Goal: Task Accomplishment & Management: Manage account settings

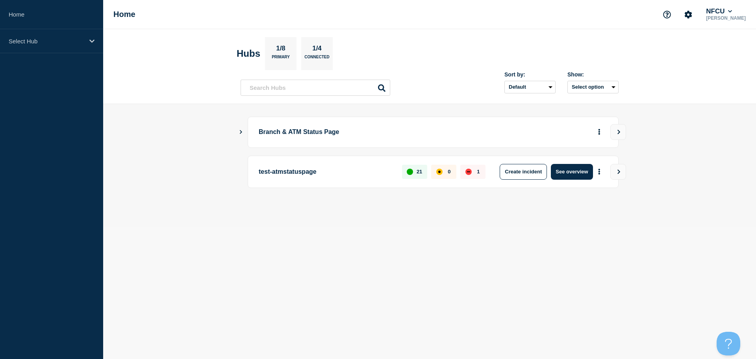
click at [241, 132] on icon "Show Connected Hubs" at bounding box center [241, 132] width 2 height 4
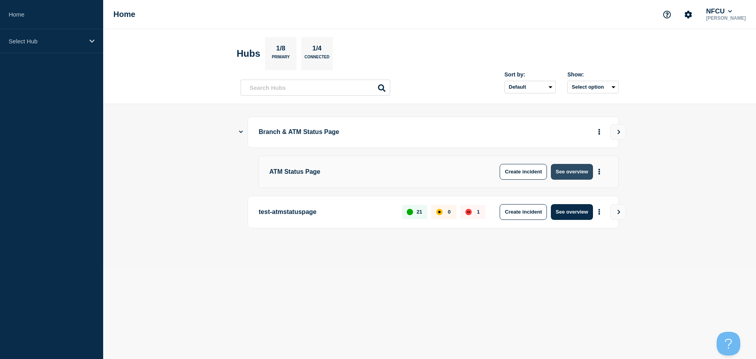
click at [372, 155] on button "See overview" at bounding box center [572, 172] width 42 height 16
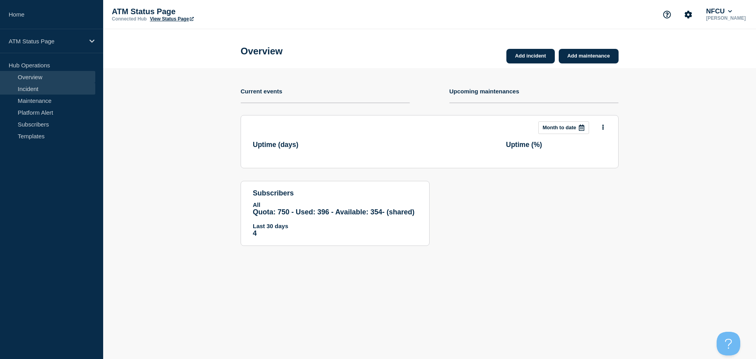
click at [63, 90] on link "Incident" at bounding box center [47, 89] width 95 height 12
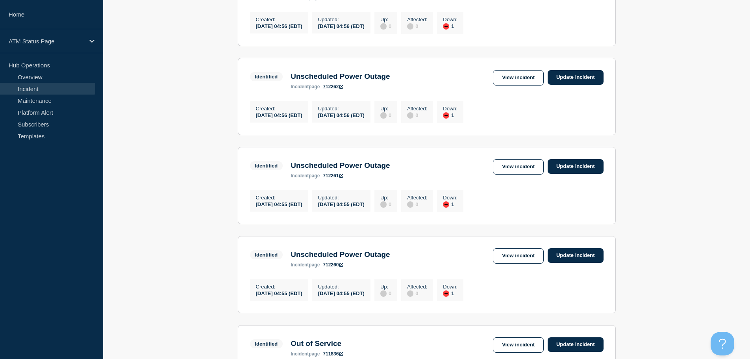
scroll to position [821, 0]
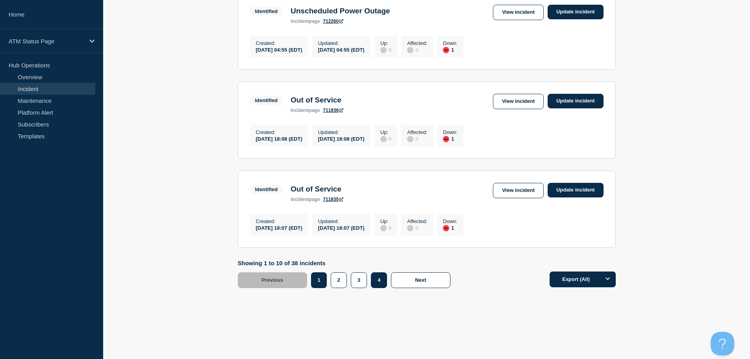
click at [372, 155] on button "4" at bounding box center [379, 280] width 16 height 16
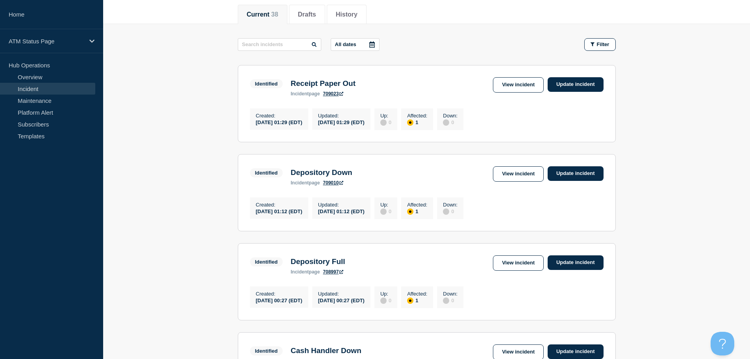
scroll to position [99, 0]
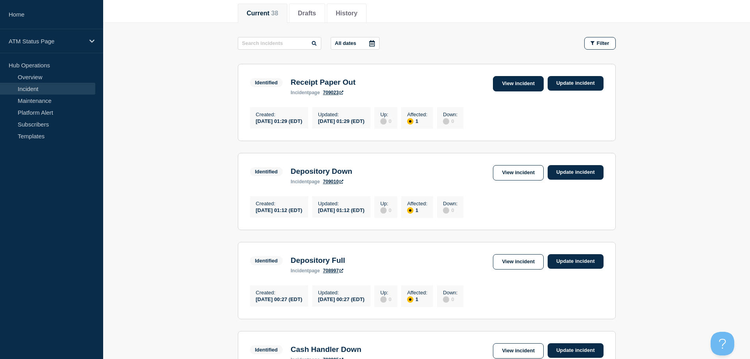
click at [372, 82] on link "View incident" at bounding box center [518, 83] width 51 height 15
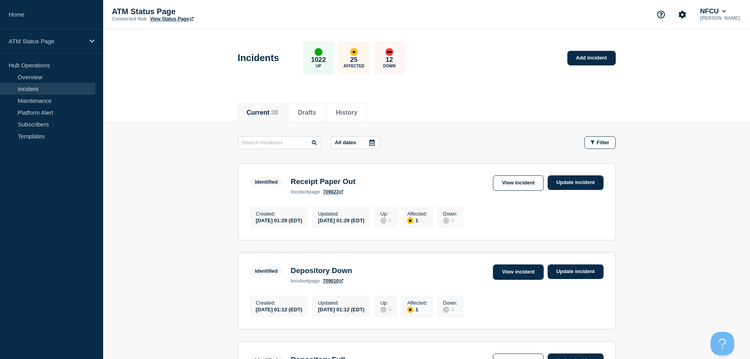
click at [372, 155] on link "View incident" at bounding box center [518, 271] width 51 height 15
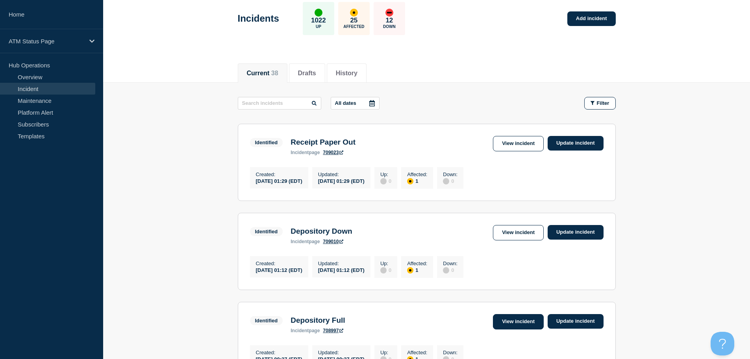
click at [372, 155] on link "View incident" at bounding box center [518, 321] width 51 height 15
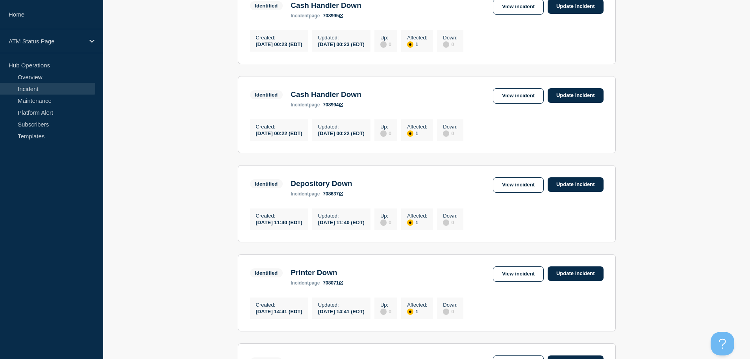
scroll to position [444, 0]
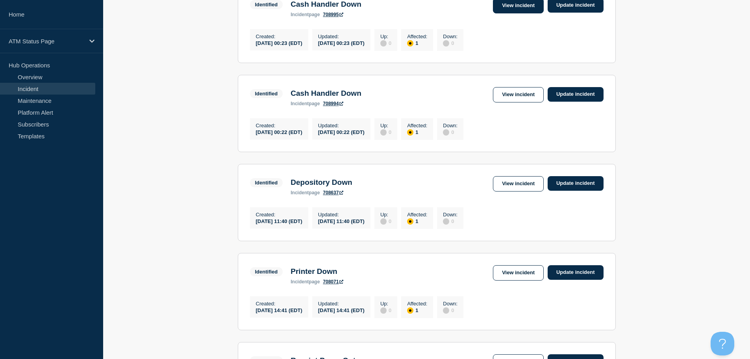
click at [372, 13] on link "View incident" at bounding box center [518, 5] width 51 height 15
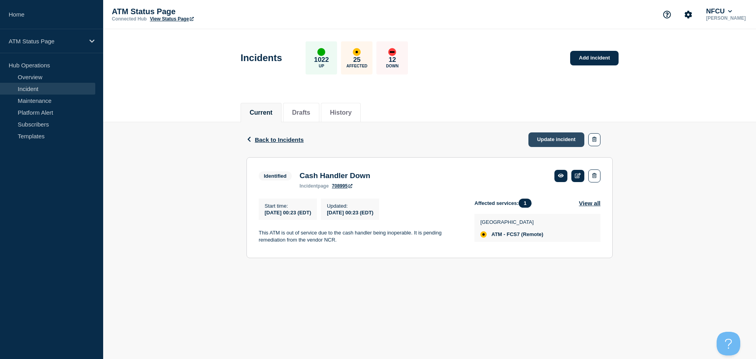
click at [372, 136] on link "Update incident" at bounding box center [556, 139] width 56 height 15
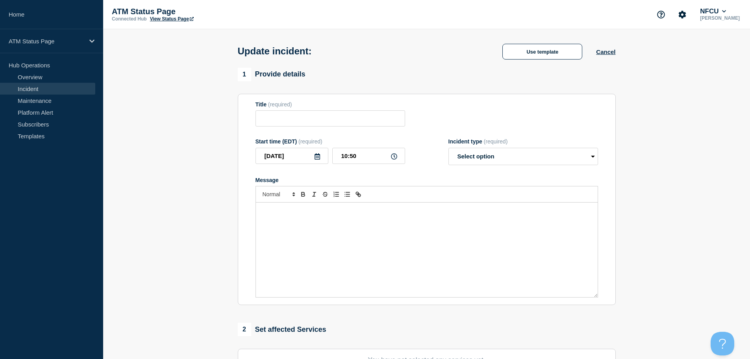
type input "Cash Handler Down"
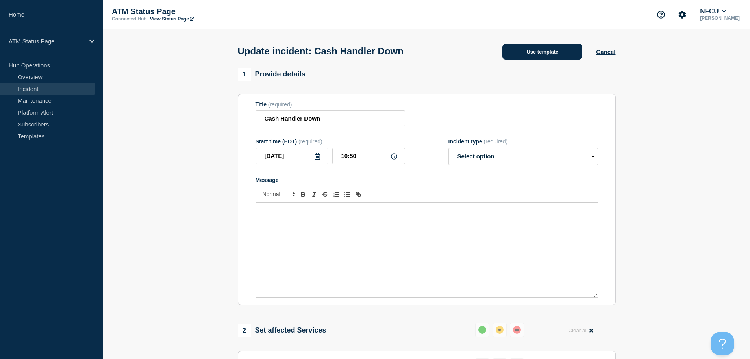
click at [372, 58] on button "Use template" at bounding box center [542, 52] width 80 height 16
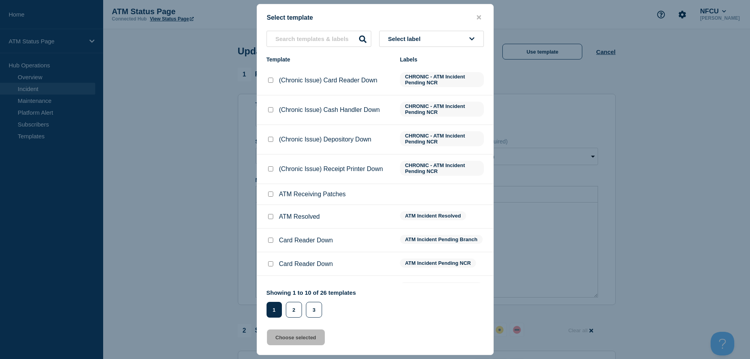
click at [272, 155] on input "ATM Resolved checkbox" at bounding box center [270, 216] width 5 height 5
checkbox input "true"
click at [293, 155] on button "Choose selected" at bounding box center [296, 337] width 58 height 16
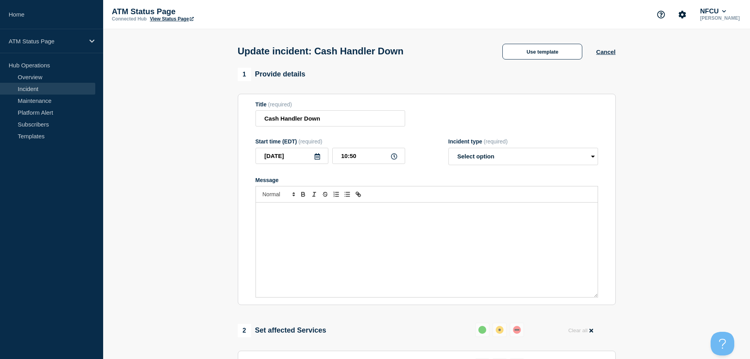
select select "resolved"
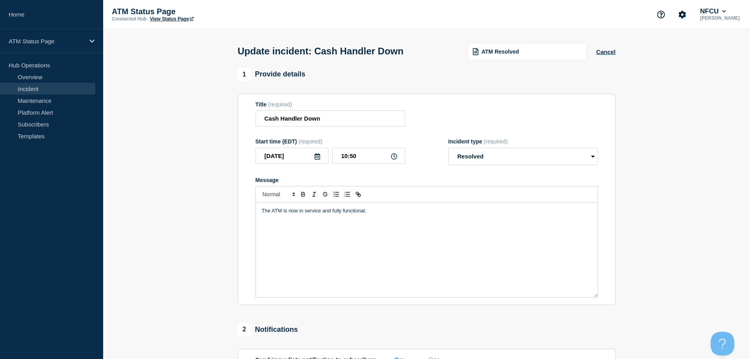
scroll to position [118, 0]
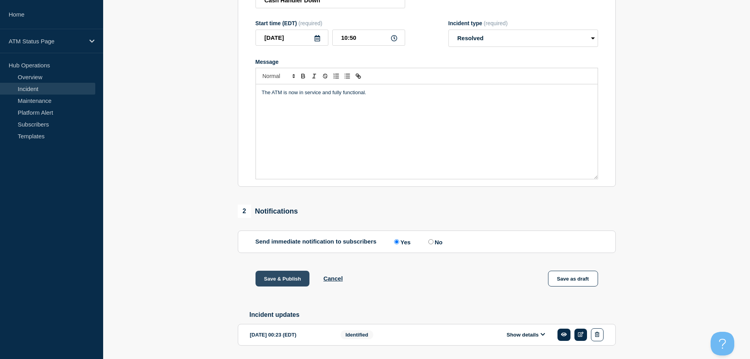
click at [274, 155] on button "Save & Publish" at bounding box center [283, 279] width 54 height 16
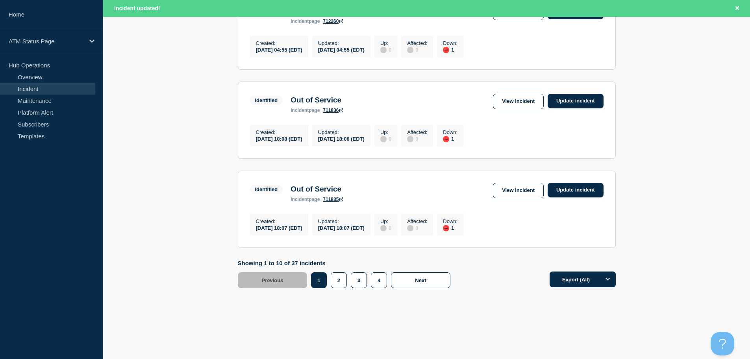
scroll to position [838, 0]
click at [372, 155] on button "4" at bounding box center [379, 280] width 16 height 16
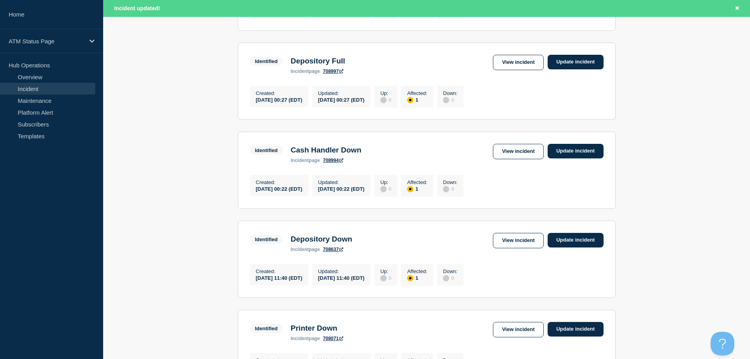
scroll to position [320, 0]
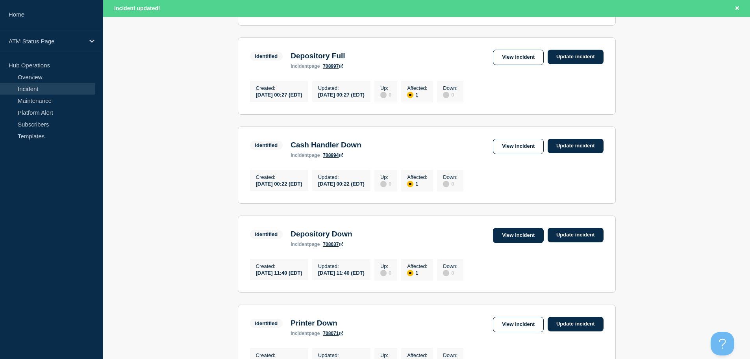
click at [372, 155] on link "View incident" at bounding box center [518, 235] width 51 height 15
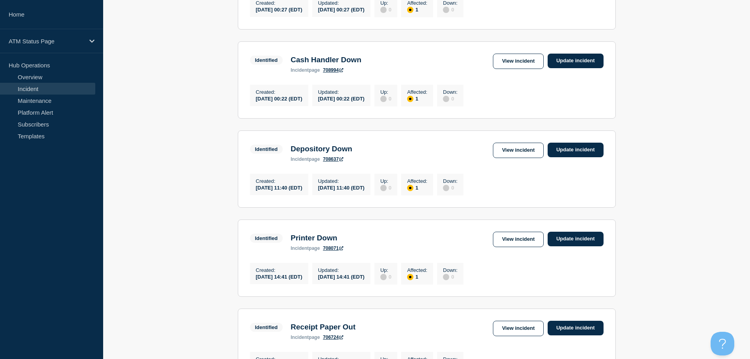
scroll to position [387, 0]
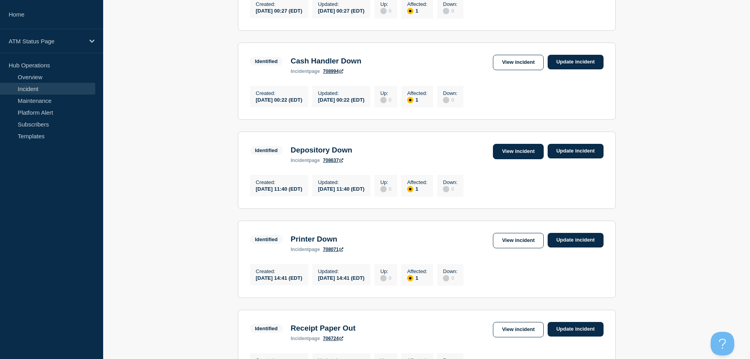
click at [372, 155] on link "View incident" at bounding box center [518, 151] width 51 height 15
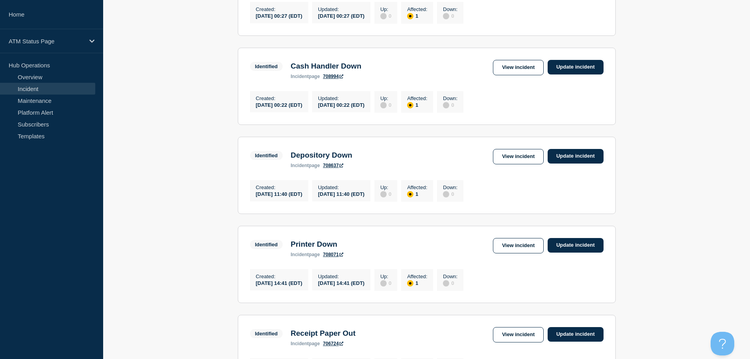
scroll to position [402, 0]
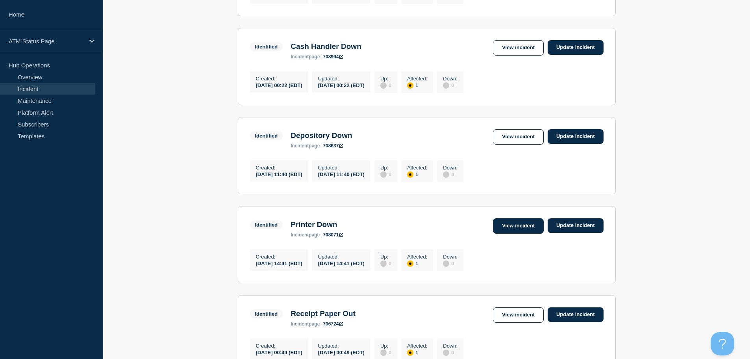
click at [372, 155] on link "View incident" at bounding box center [518, 225] width 51 height 15
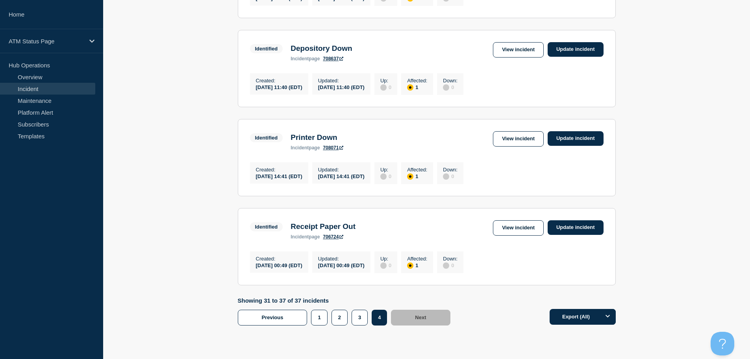
scroll to position [496, 0]
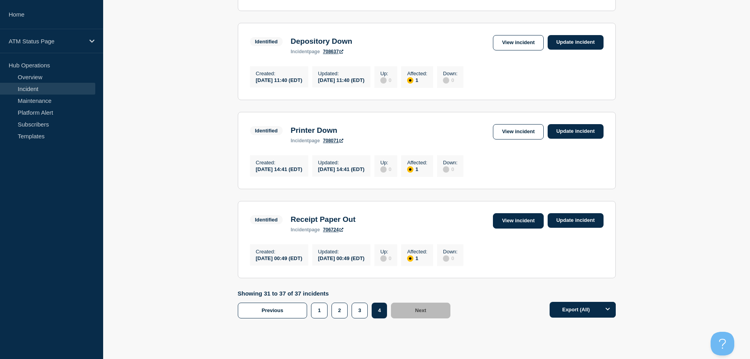
click at [372, 155] on link "View incident" at bounding box center [518, 220] width 51 height 15
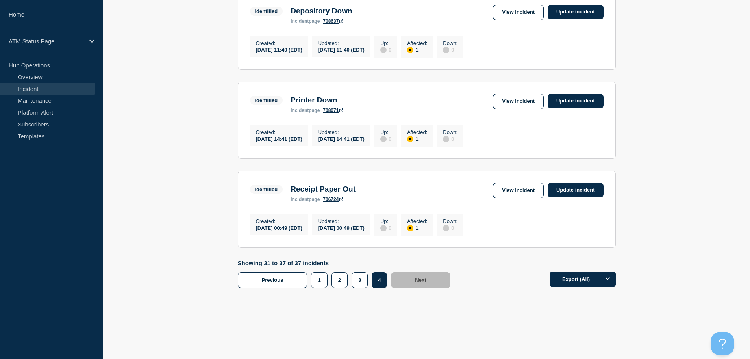
scroll to position [546, 0]
click at [356, 155] on button "3" at bounding box center [360, 280] width 16 height 16
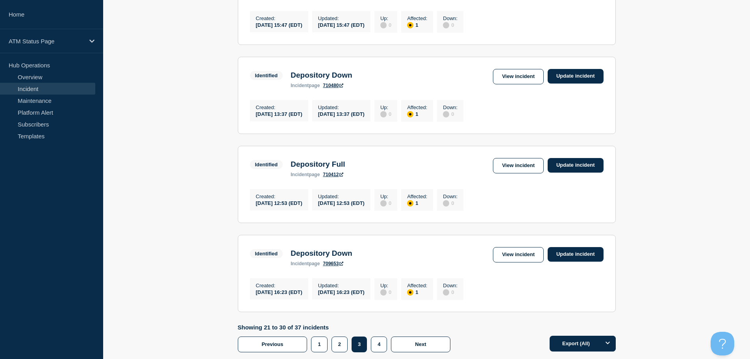
scroll to position [821, 0]
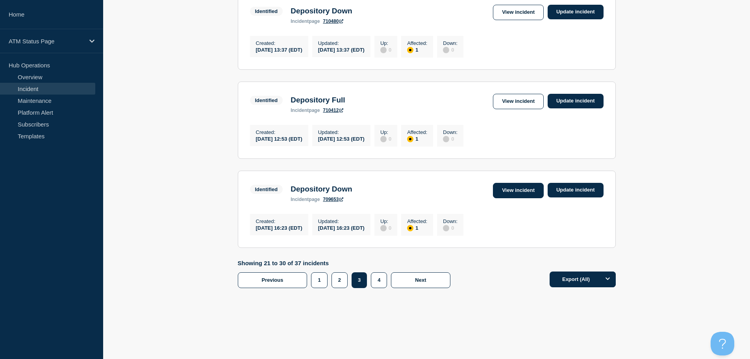
click at [372, 155] on link "View incident" at bounding box center [518, 190] width 51 height 15
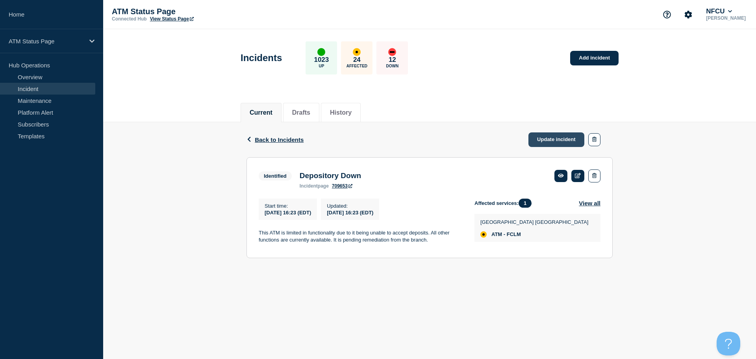
click at [372, 137] on link "Update incident" at bounding box center [556, 139] width 56 height 15
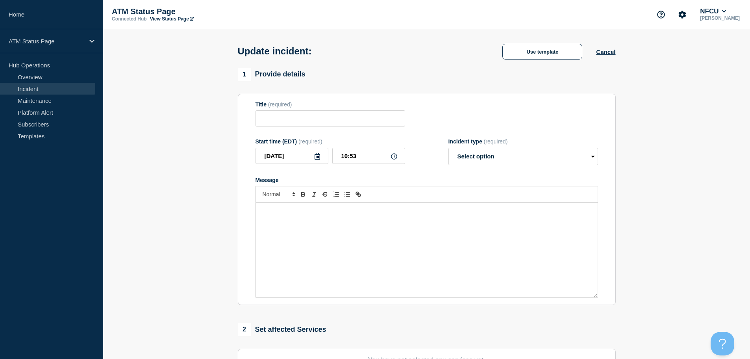
type input "Depository Down"
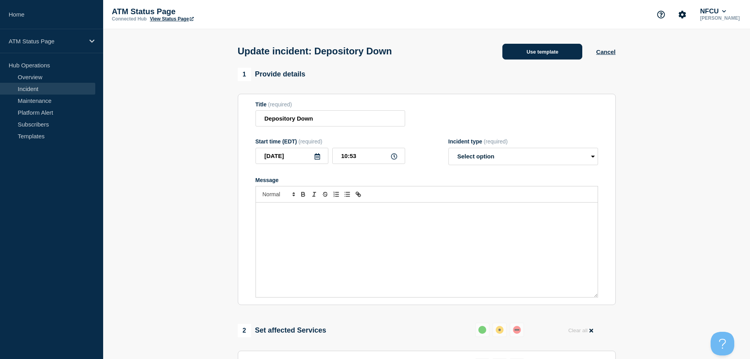
click at [372, 57] on button "Use template" at bounding box center [542, 52] width 80 height 16
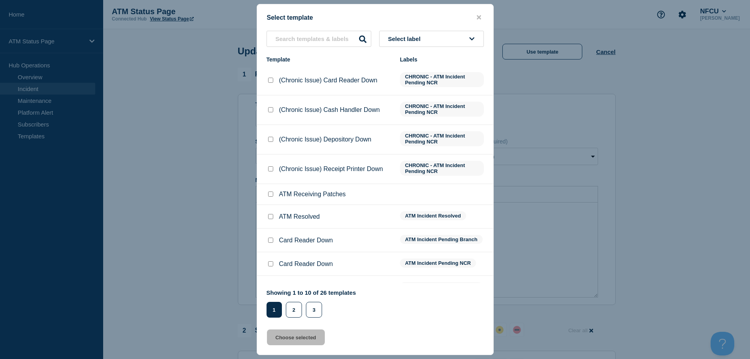
click at [273, 155] on input "ATM Resolved checkbox" at bounding box center [270, 216] width 5 height 5
checkbox input "true"
click at [277, 155] on button "Choose selected" at bounding box center [296, 337] width 58 height 16
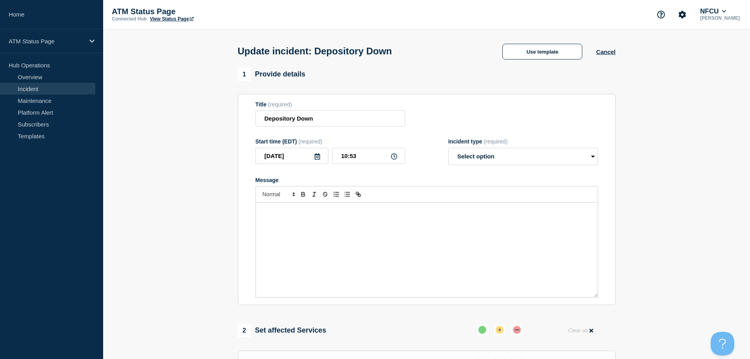
select select "resolved"
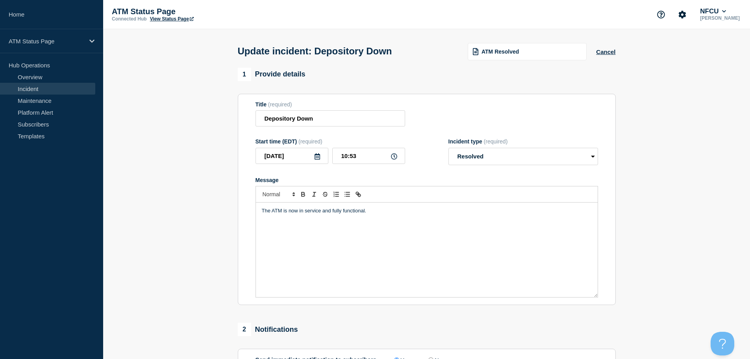
scroll to position [145, 0]
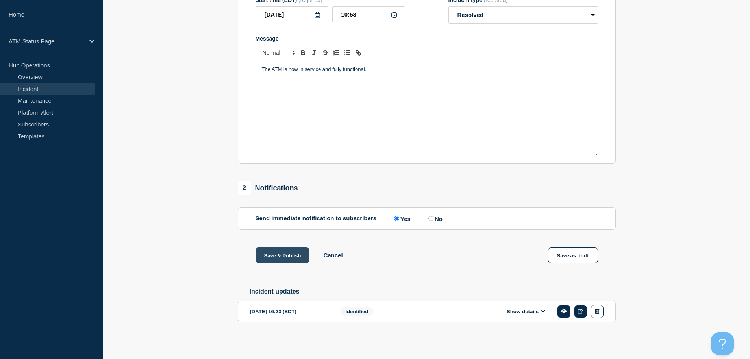
click at [285, 155] on button "Save & Publish" at bounding box center [283, 255] width 54 height 16
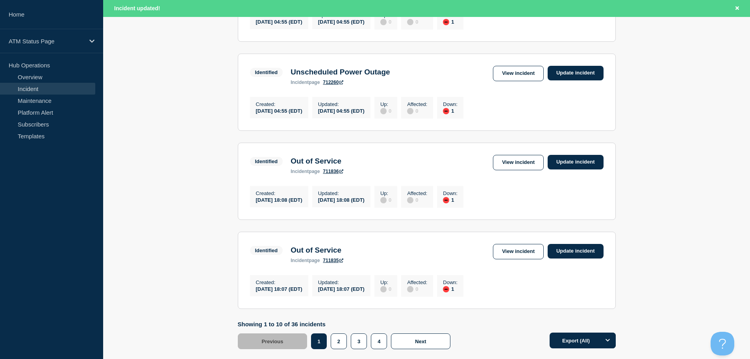
scroll to position [838, 0]
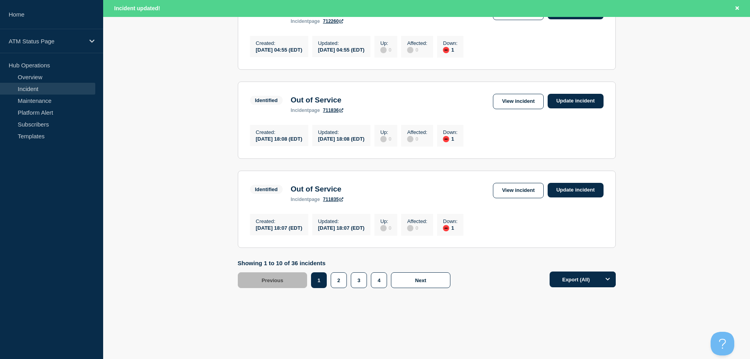
drag, startPoint x: 752, startPoint y: 163, endPoint x: 22, endPoint y: 20, distance: 743.9
click at [360, 155] on button "3" at bounding box center [359, 280] width 16 height 16
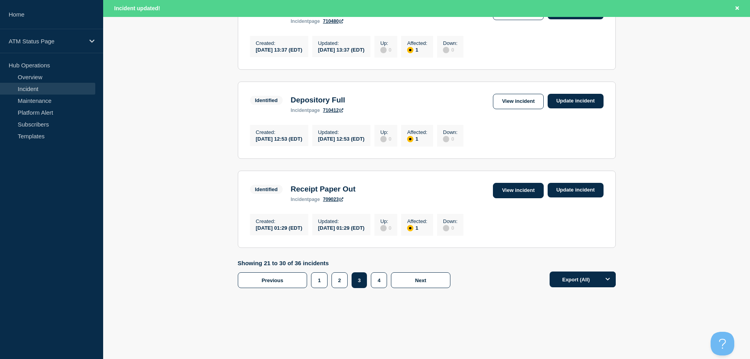
click at [372, 155] on link "View incident" at bounding box center [518, 190] width 51 height 15
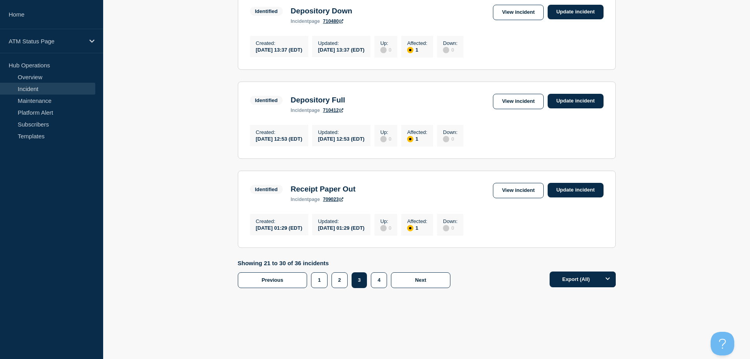
scroll to position [802, 0]
click at [372, 109] on link "View incident" at bounding box center [518, 101] width 51 height 15
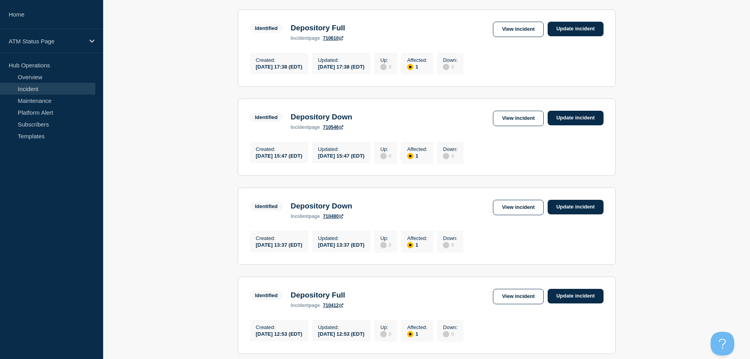
scroll to position [688, 0]
click at [372, 126] on link "View incident" at bounding box center [518, 118] width 51 height 15
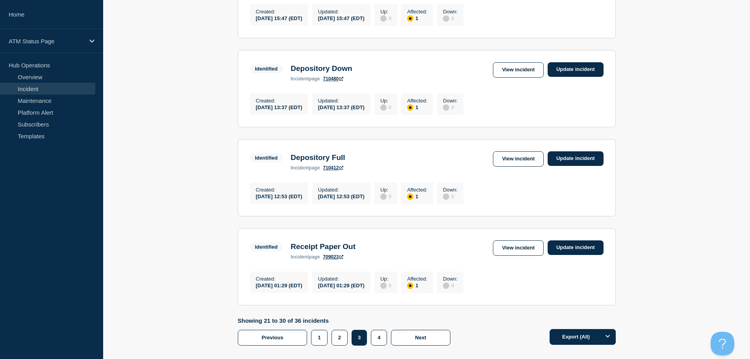
scroll to position [727, 0]
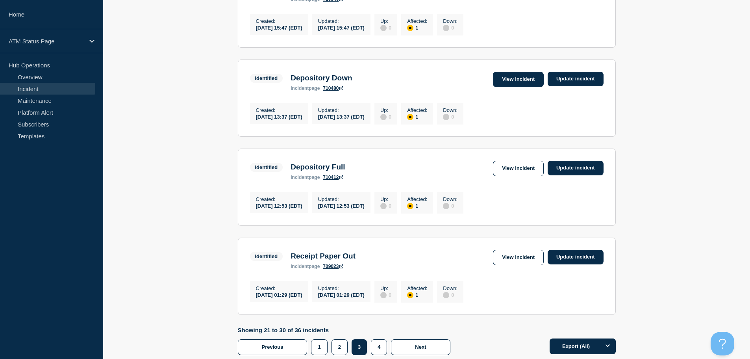
click at [372, 87] on link "View incident" at bounding box center [518, 79] width 51 height 15
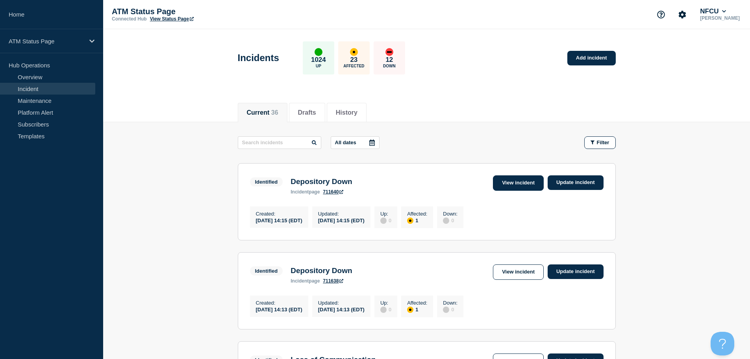
click at [372, 155] on link "View incident" at bounding box center [518, 182] width 51 height 15
click at [372, 155] on link "View incident" at bounding box center [518, 271] width 51 height 15
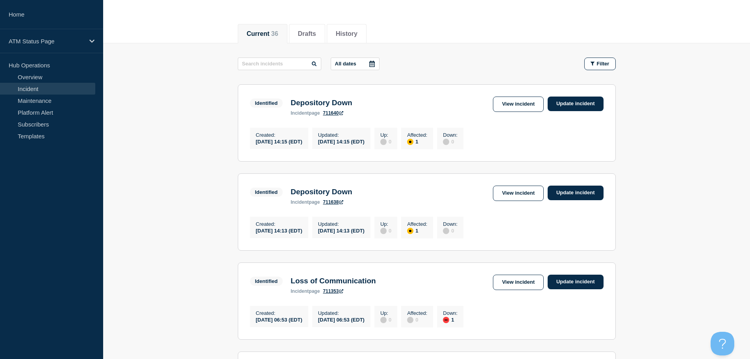
scroll to position [118, 0]
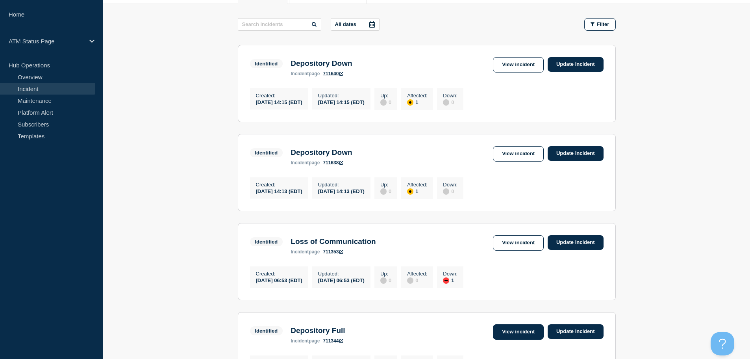
click at [372, 155] on link "View incident" at bounding box center [518, 331] width 51 height 15
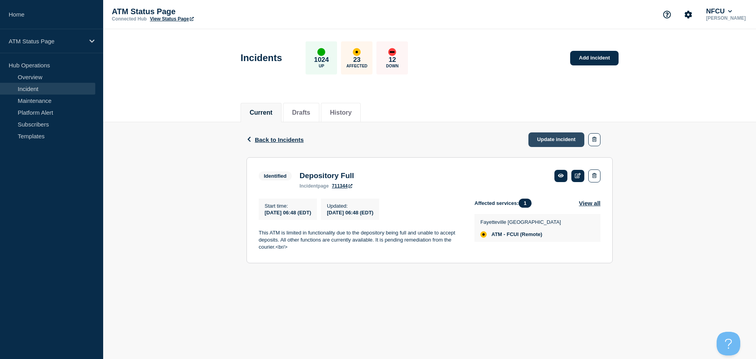
click at [372, 137] on link "Update incident" at bounding box center [556, 139] width 56 height 15
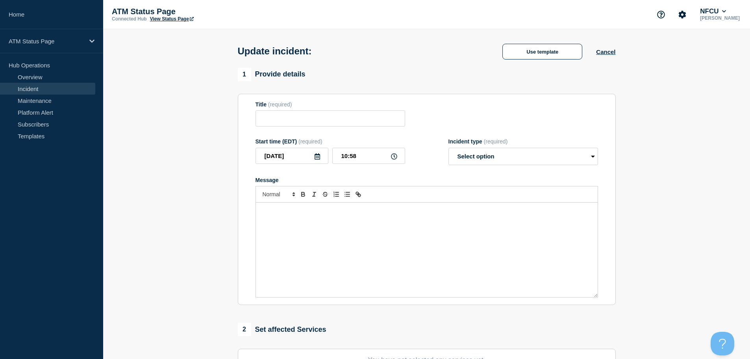
type input "Depository Full"
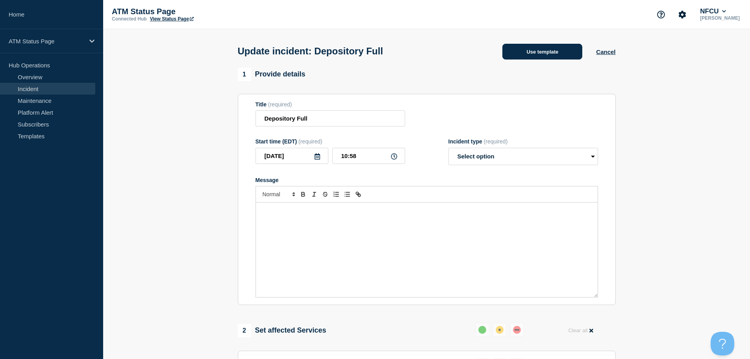
click at [372, 54] on button "Use template" at bounding box center [542, 52] width 80 height 16
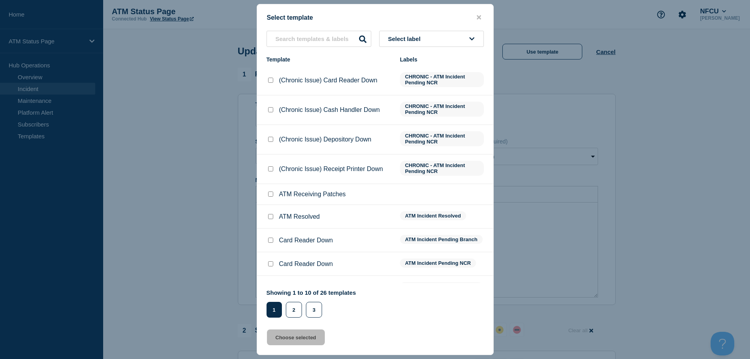
click at [273, 155] on input "ATM Resolved checkbox" at bounding box center [270, 216] width 5 height 5
checkbox input "true"
click at [284, 155] on button "Choose selected" at bounding box center [296, 337] width 58 height 16
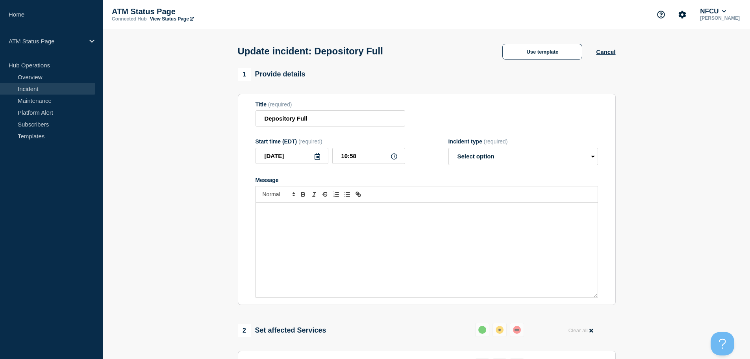
select select "resolved"
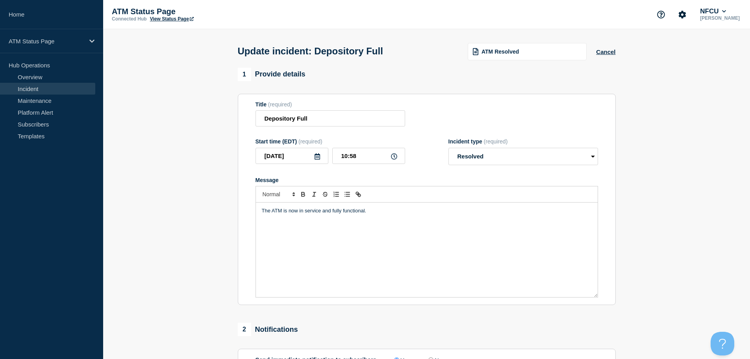
scroll to position [118, 0]
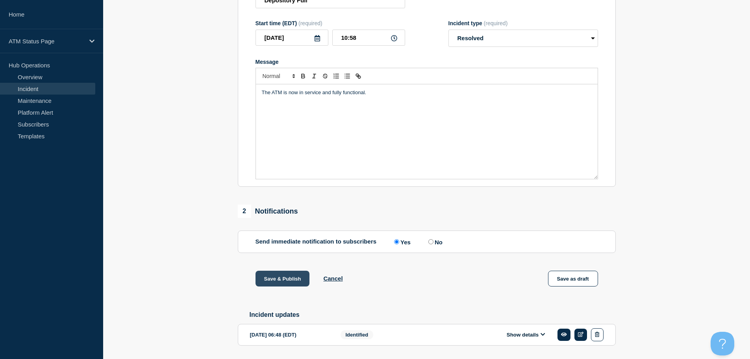
click at [281, 155] on button "Save & Publish" at bounding box center [283, 279] width 54 height 16
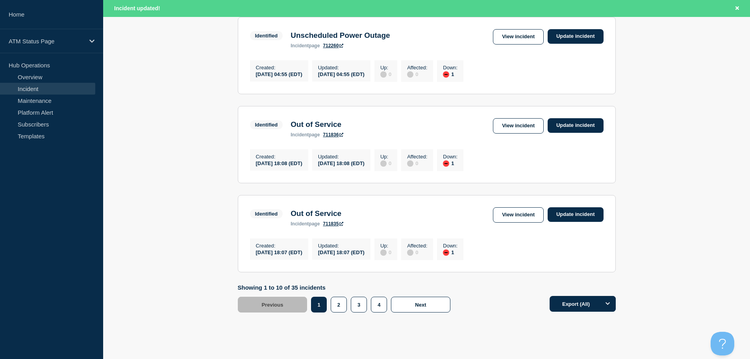
scroll to position [838, 0]
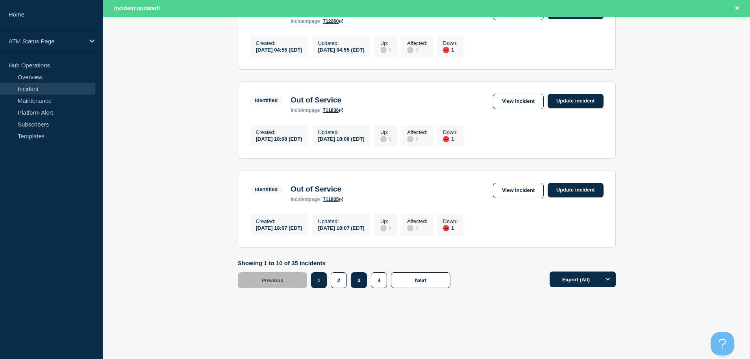
click at [355, 155] on button "3" at bounding box center [359, 280] width 16 height 16
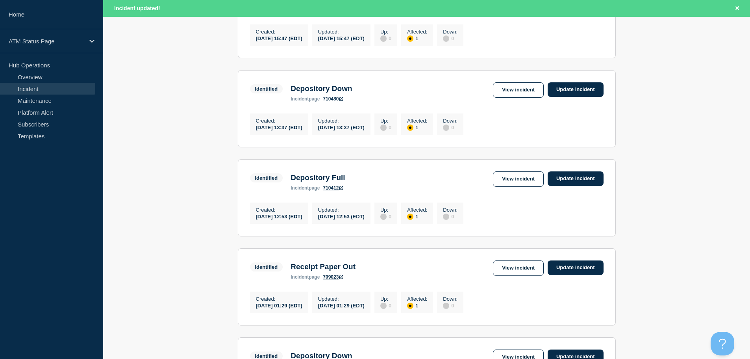
scroll to position [623, 0]
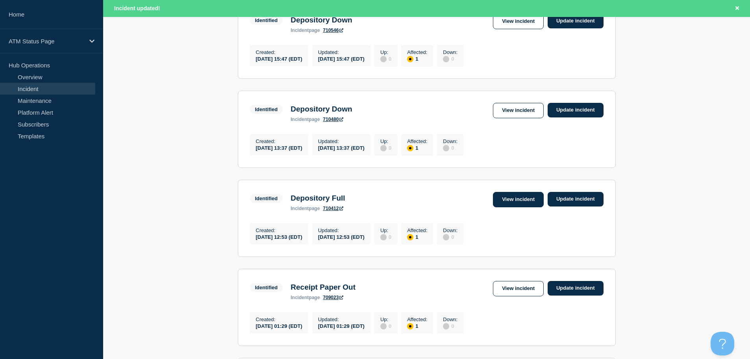
click at [372, 155] on link "View incident" at bounding box center [518, 199] width 51 height 15
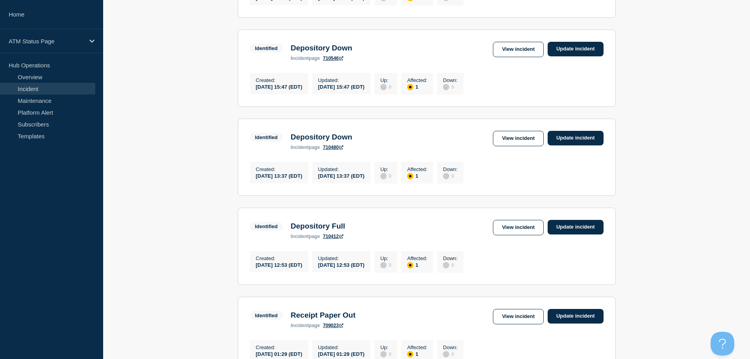
scroll to position [557, 0]
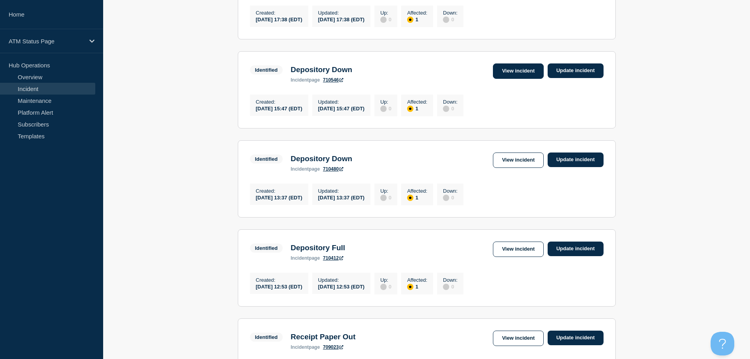
click at [372, 79] on link "View incident" at bounding box center [518, 70] width 51 height 15
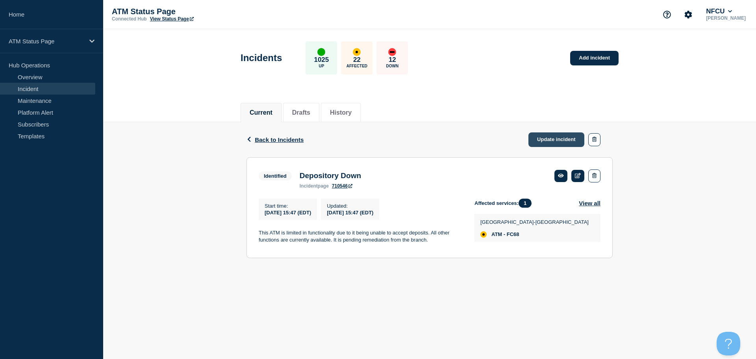
click at [372, 138] on link "Update incident" at bounding box center [556, 139] width 56 height 15
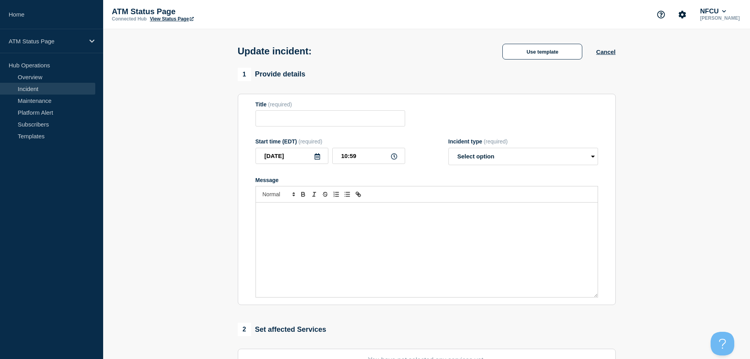
type input "Depository Down"
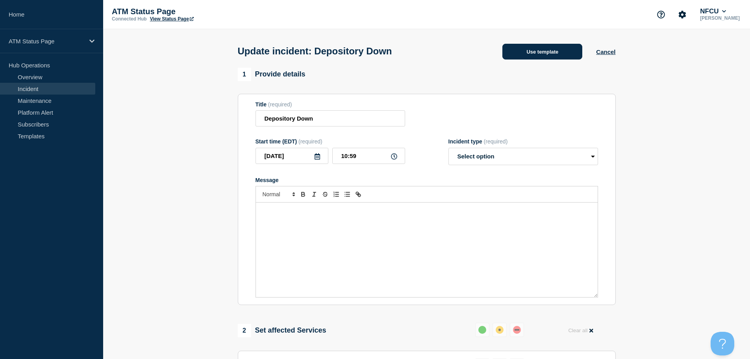
click at [372, 46] on button "Use template" at bounding box center [542, 52] width 80 height 16
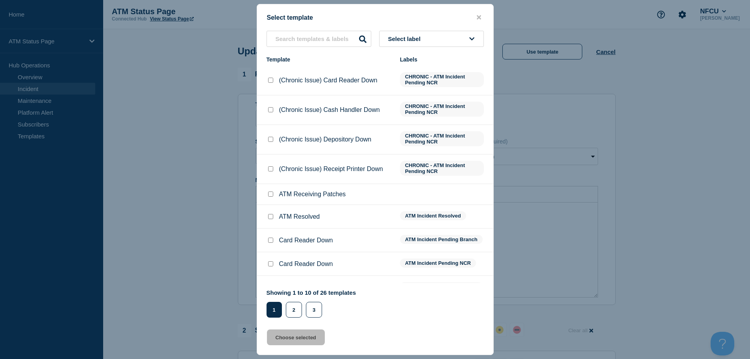
click at [271, 155] on input "ATM Resolved checkbox" at bounding box center [270, 216] width 5 height 5
checkbox input "true"
click at [307, 155] on button "Choose selected" at bounding box center [296, 337] width 58 height 16
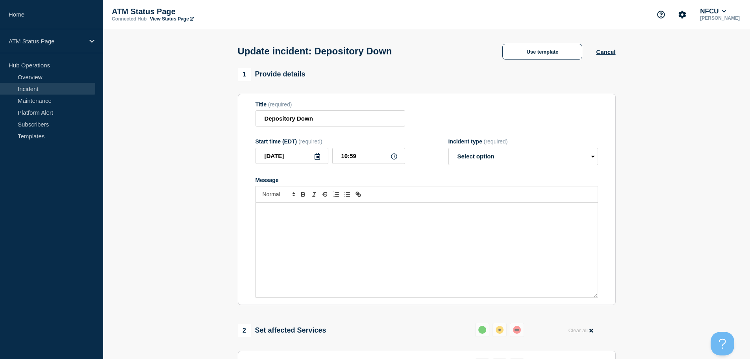
select select "resolved"
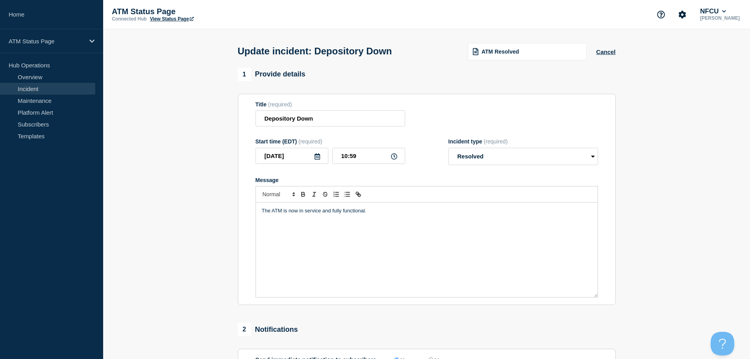
scroll to position [145, 0]
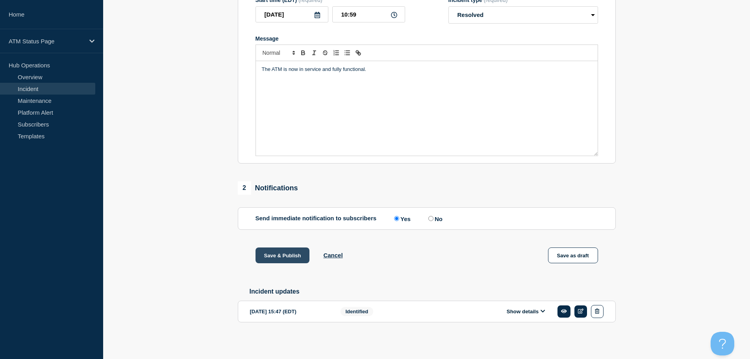
click at [293, 155] on button "Save & Publish" at bounding box center [283, 255] width 54 height 16
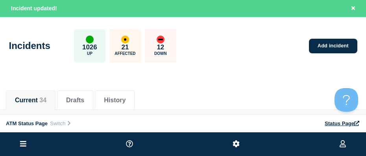
click at [269, 123] on div "ATM Status Page Switch" at bounding box center [163, 123] width 315 height 7
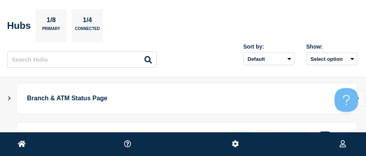
click at [289, 105] on p "Branch & ATM Status Page" at bounding box center [163, 98] width 273 height 15
